Goal: Task Accomplishment & Management: Use online tool/utility

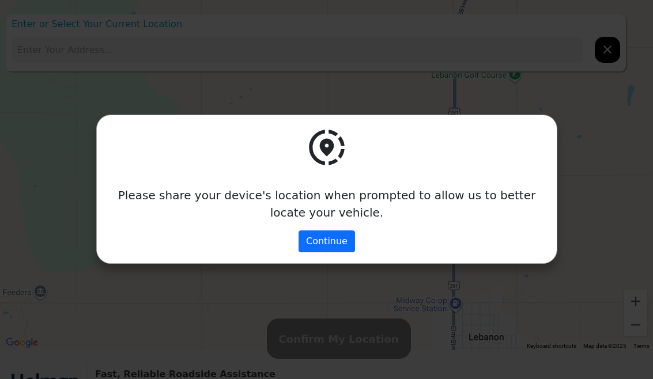
click at [332, 246] on button "Continue" at bounding box center [327, 242] width 57 height 22
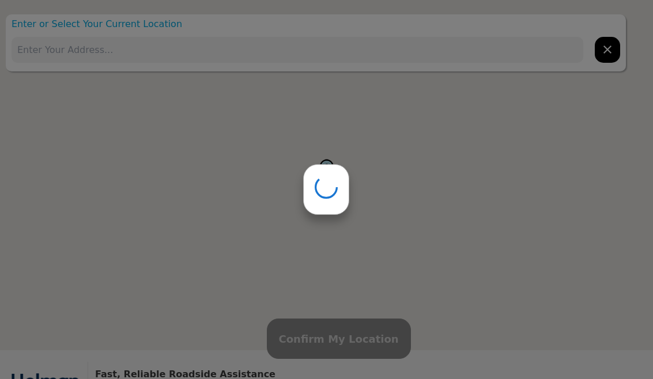
type input "475M+JH [GEOGRAPHIC_DATA], [GEOGRAPHIC_DATA], [GEOGRAPHIC_DATA]"
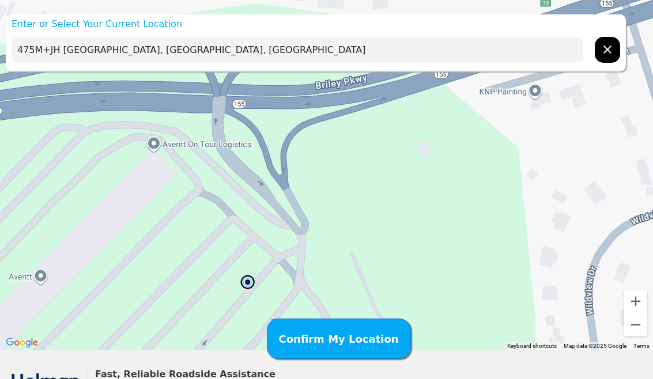
click at [596, 54] on button "hidden" at bounding box center [607, 50] width 25 height 26
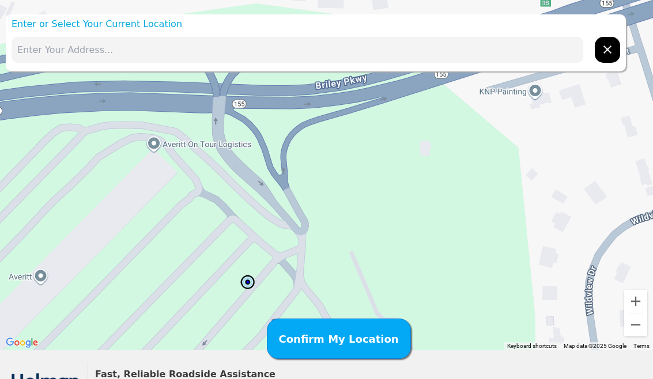
click at [329, 60] on input "text" at bounding box center [298, 50] width 572 height 26
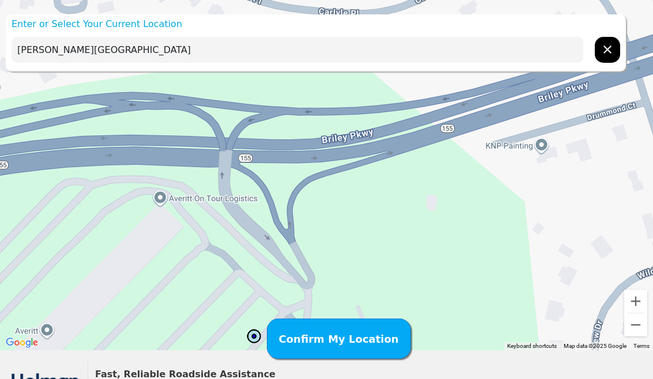
type input "Briley parkway"
click at [327, 319] on button "Confirm My Location" at bounding box center [339, 339] width 144 height 40
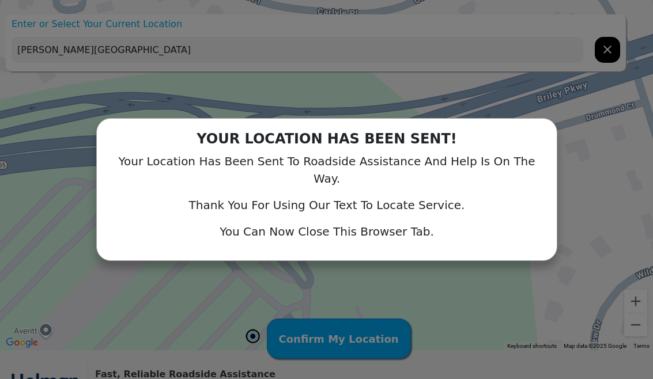
click at [379, 251] on div "YOUR LOCATION HAS BEEN SENT! Your Location Has Been Sent To Roadside Assistance…" at bounding box center [326, 189] width 461 height 143
click at [455, 227] on div "You Can Now Close This Browser Tab." at bounding box center [327, 231] width 438 height 17
click at [344, 240] on div "YOUR LOCATION HAS BEEN SENT! Your Location Has Been Sent To Roadside Assistance…" at bounding box center [326, 189] width 461 height 143
click at [376, 227] on div "You Can Now Close This Browser Tab." at bounding box center [327, 231] width 438 height 17
click at [396, 223] on div "You Can Now Close This Browser Tab." at bounding box center [327, 231] width 438 height 17
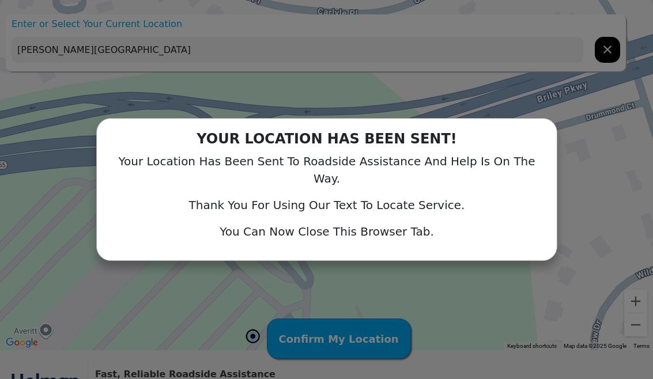
click at [541, 110] on div "YOUR LOCATION HAS BEEN SENT! Your Location Has Been Sent To Roadside Assistance…" at bounding box center [326, 189] width 653 height 379
click at [572, 116] on div "YOUR LOCATION HAS BEEN SENT! Your Location Has Been Sent To Roadside Assistance…" at bounding box center [326, 189] width 653 height 379
click at [592, 52] on div "YOUR LOCATION HAS BEEN SENT! Your Location Has Been Sent To Roadside Assistance…" at bounding box center [326, 189] width 653 height 379
click at [485, 136] on div "YOUR LOCATION HAS BEEN SENT! Your Location Has Been Sent To Roadside Assistance…" at bounding box center [326, 189] width 461 height 143
click at [408, 144] on div "YOUR LOCATION HAS BEEN SENT!" at bounding box center [327, 141] width 438 height 23
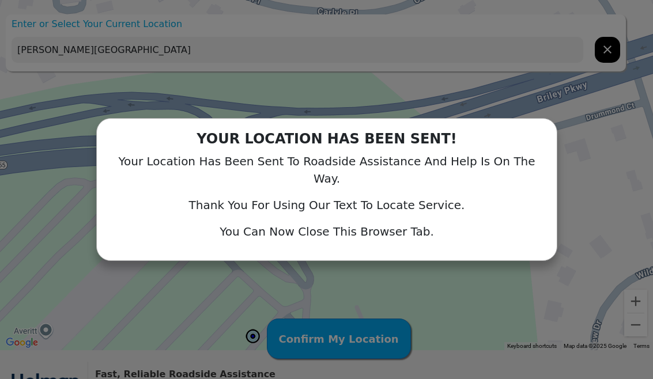
click at [604, 43] on div "YOUR LOCATION HAS BEEN SENT! Your Location Has Been Sent To Roadside Assistance…" at bounding box center [326, 189] width 653 height 379
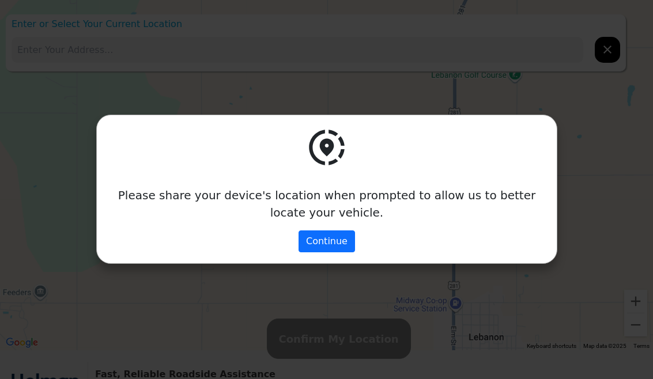
click at [504, 177] on div "Please share your device's location when prompted to allow us to better locate …" at bounding box center [327, 190] width 438 height 126
click at [322, 235] on button "Continue" at bounding box center [327, 242] width 57 height 22
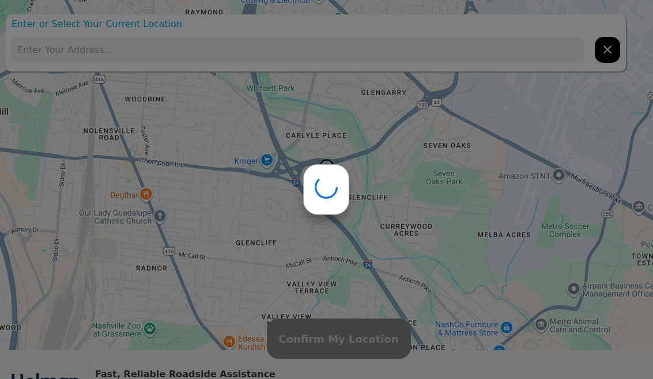
type input "475M+JH [GEOGRAPHIC_DATA], [GEOGRAPHIC_DATA], [GEOGRAPHIC_DATA]"
